Goal: Task Accomplishment & Management: Complete application form

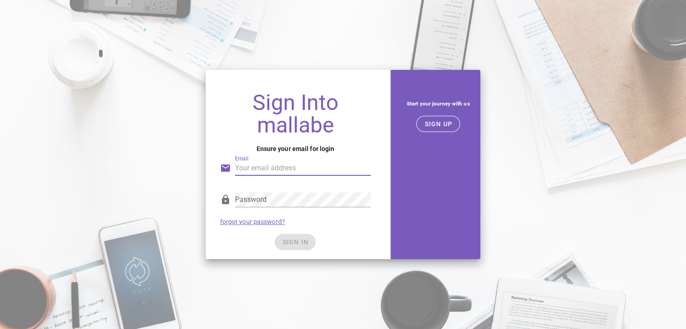
click at [308, 163] on input "Email" at bounding box center [303, 168] width 136 height 14
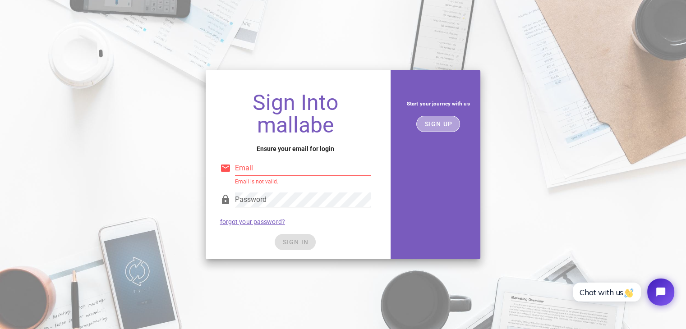
click at [450, 124] on span "SIGN UP" at bounding box center [438, 123] width 28 height 7
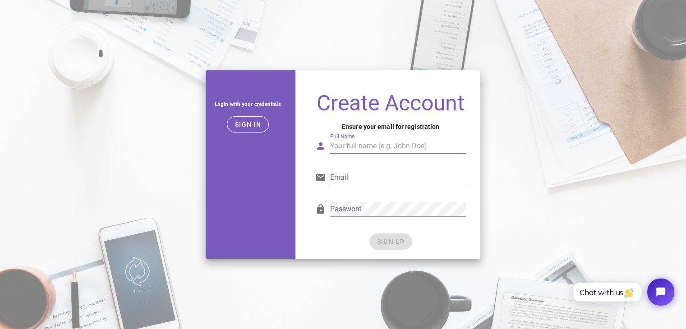
click at [398, 148] on input "Full Name" at bounding box center [398, 146] width 136 height 14
type input "[PERSON_NAME]"
type input "o"
type input "[EMAIL_ADDRESS][DOMAIN_NAME]"
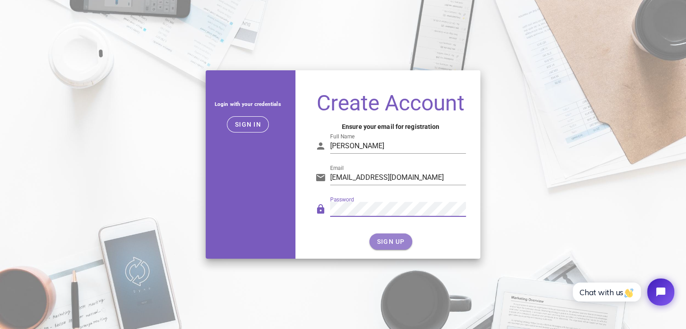
click at [391, 238] on span "SIGN UP" at bounding box center [390, 241] width 28 height 7
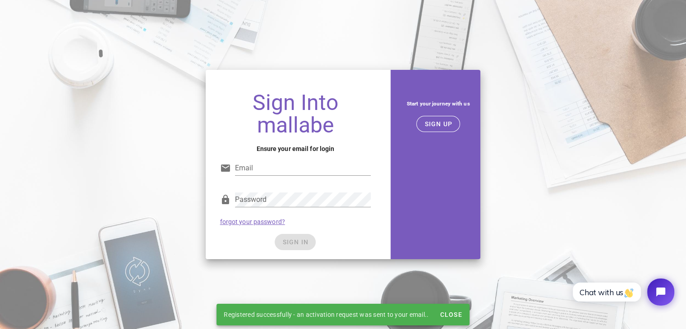
type input "[EMAIL_ADDRESS][DOMAIN_NAME]"
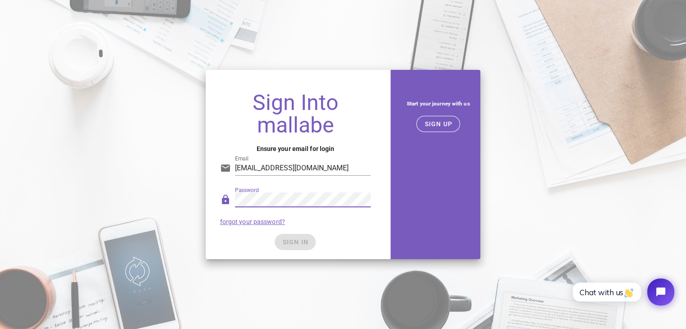
click at [365, 230] on div "Password forgot your password?" at bounding box center [296, 208] width 162 height 47
click at [294, 245] on div "SIGN IN" at bounding box center [295, 242] width 151 height 16
